Goal: Task Accomplishment & Management: Manage account settings

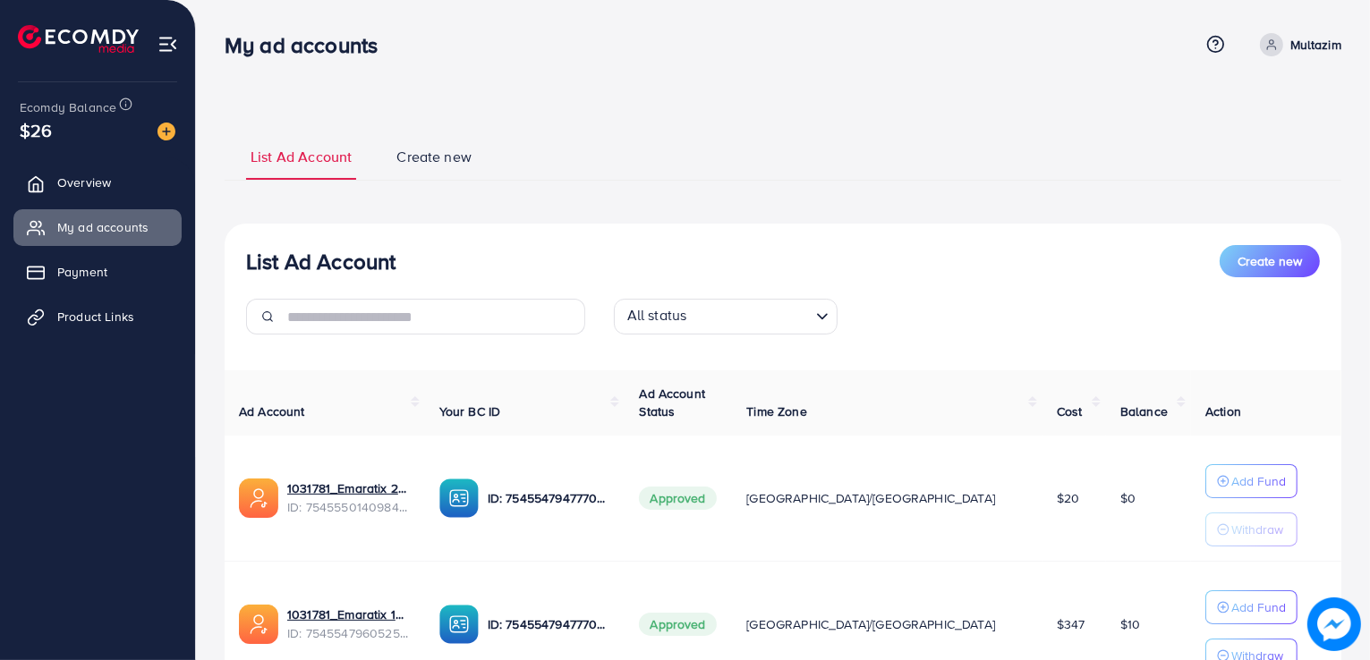
click at [302, 123] on div "List Ad Account Create new List Ad Account Create new All status Loading... Ad …" at bounding box center [783, 449] width 1116 height 677
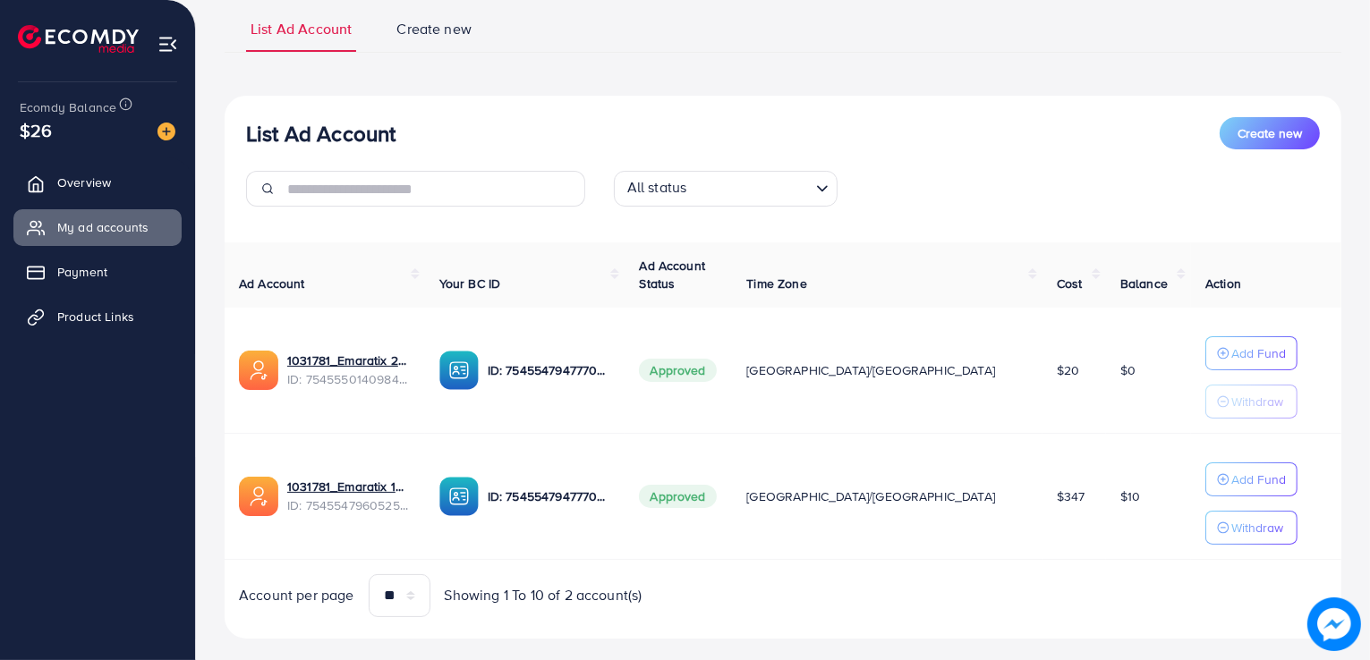
scroll to position [154, 0]
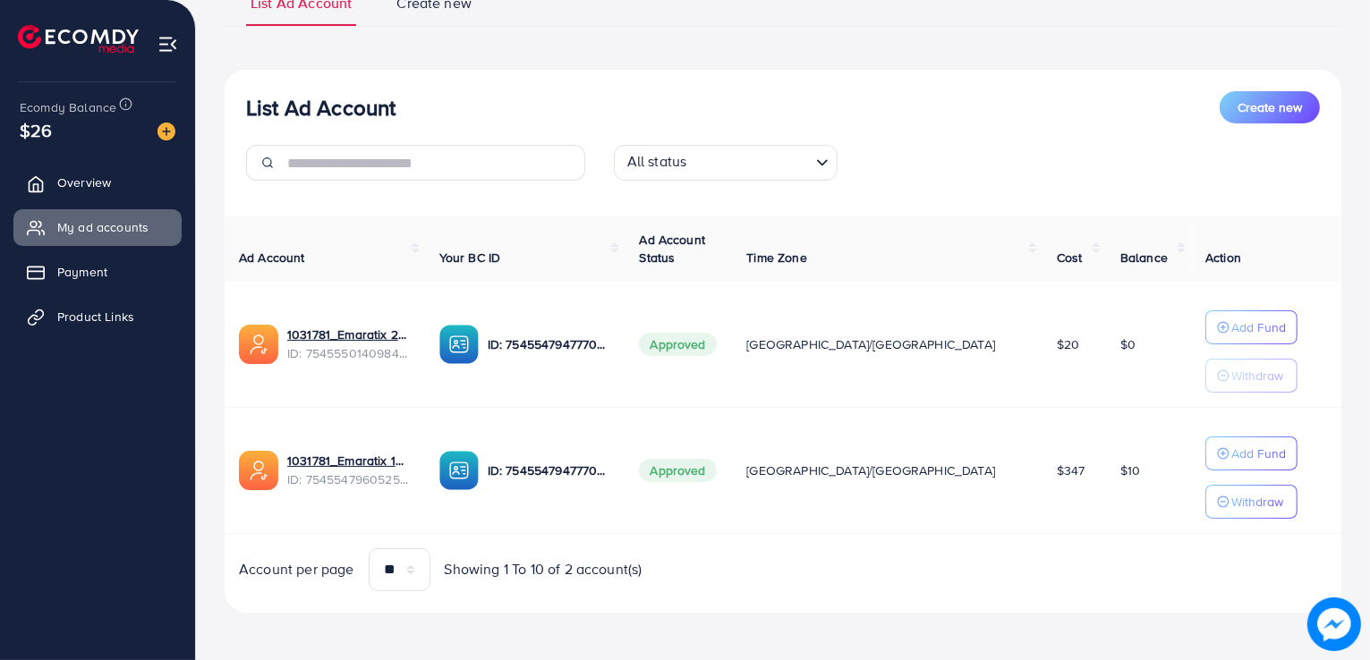
click at [430, 123] on div "List Ad Account Create new" at bounding box center [782, 107] width 1073 height 32
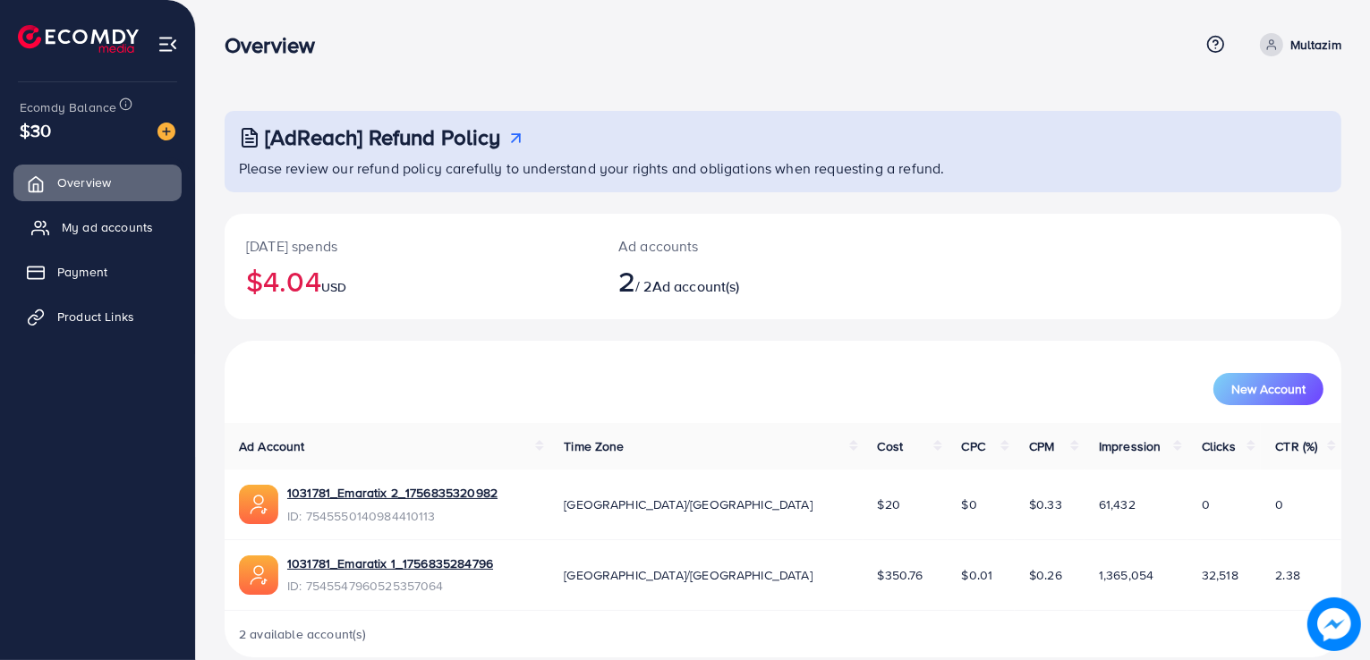
click at [136, 230] on span "My ad accounts" at bounding box center [107, 227] width 91 height 18
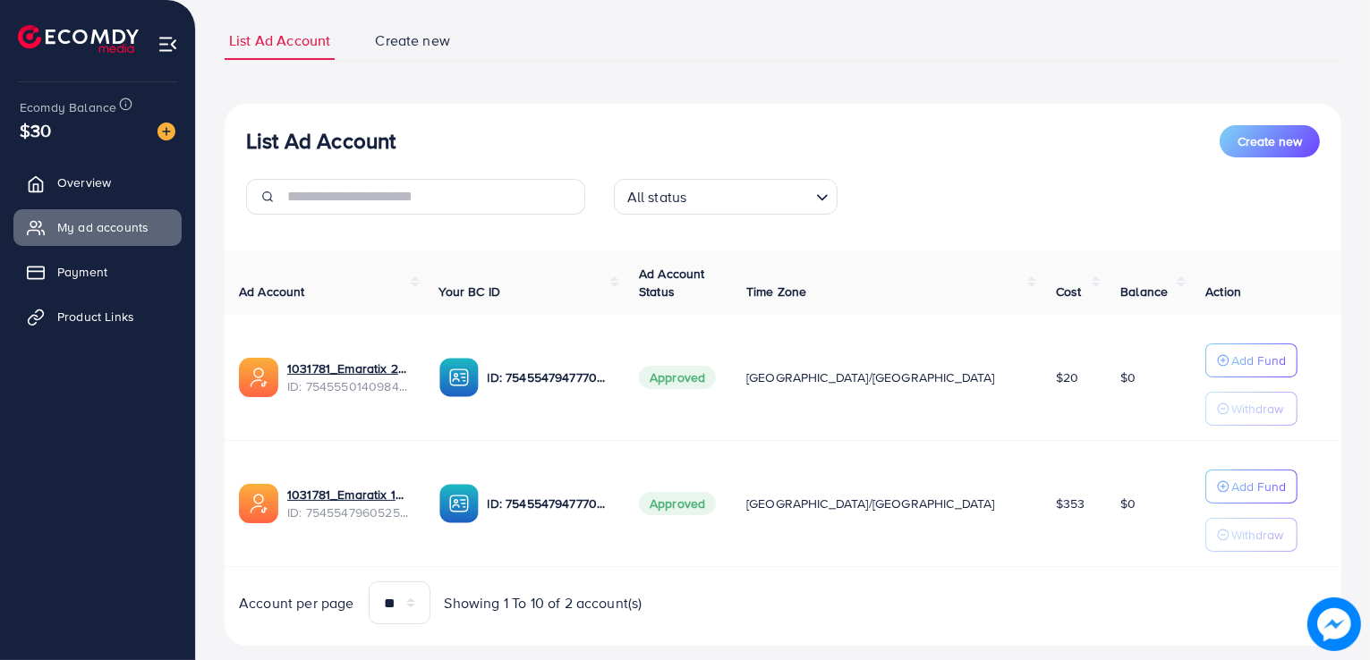
scroll to position [145, 0]
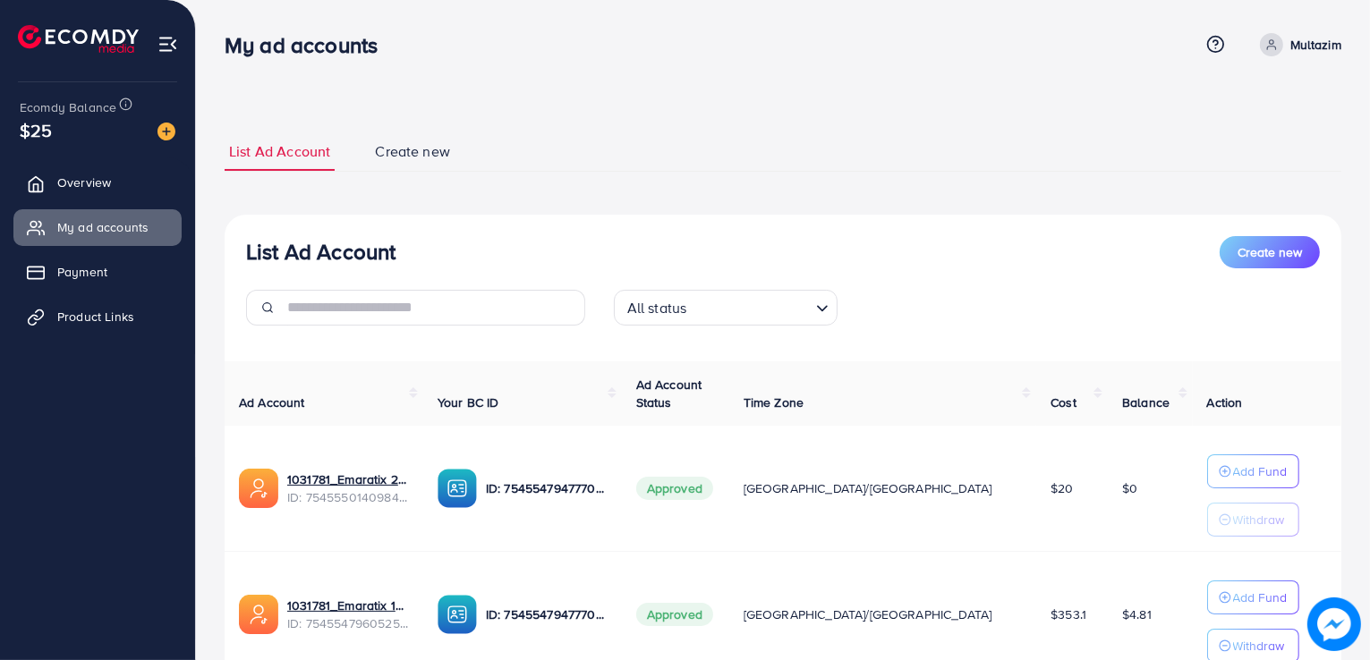
click at [497, 83] on div "List Ad Account Create new List Ad Account Create new All status Loading... Ad …" at bounding box center [783, 403] width 1174 height 807
